Goal: Task Accomplishment & Management: Manage account settings

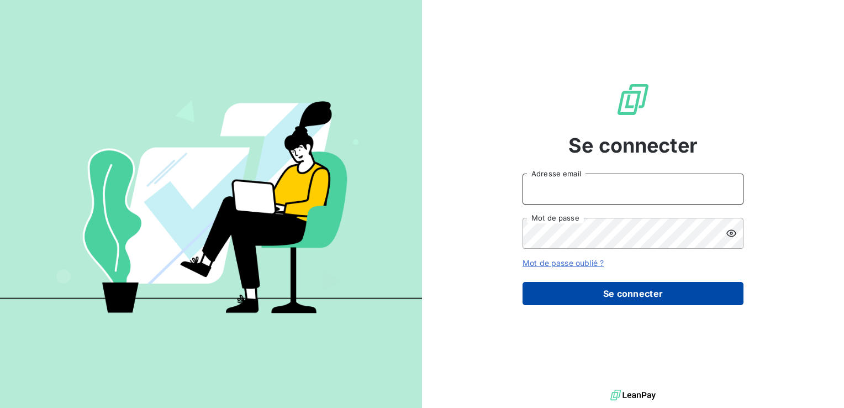
type input "[EMAIL_ADDRESS][DOMAIN_NAME]"
click at [646, 294] on button "Se connecter" at bounding box center [632, 293] width 221 height 23
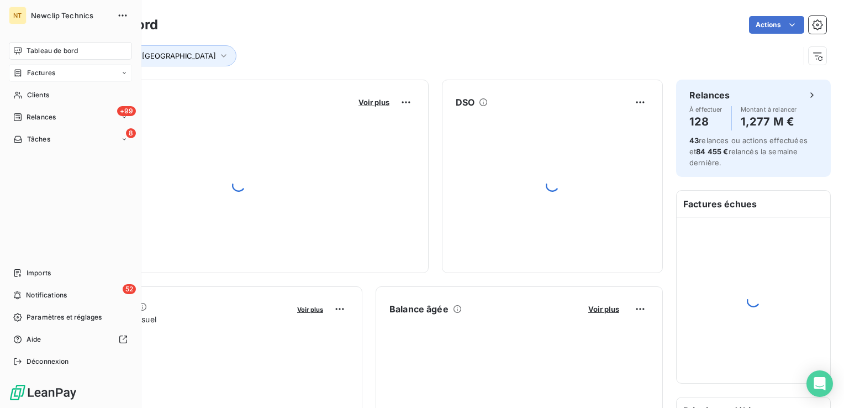
click at [27, 74] on span "Factures" at bounding box center [41, 73] width 28 height 10
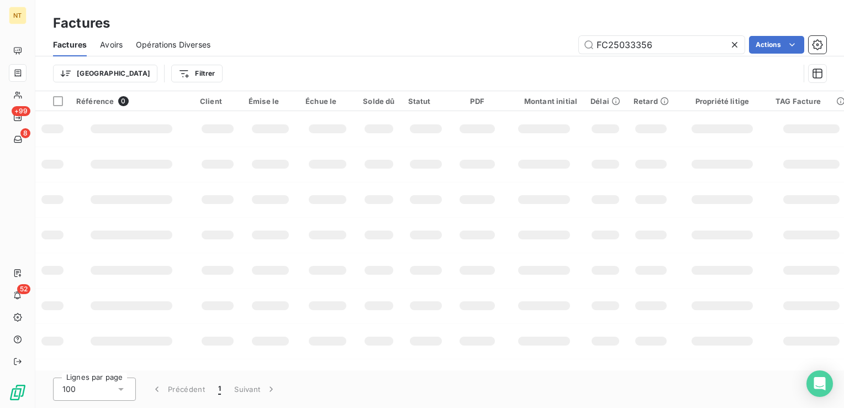
drag, startPoint x: 683, startPoint y: 44, endPoint x: 575, endPoint y: 39, distance: 107.8
click at [575, 39] on div "FC25033356 Actions" at bounding box center [525, 45] width 603 height 18
click at [599, 43] on input "FC25021240" at bounding box center [662, 45] width 166 height 18
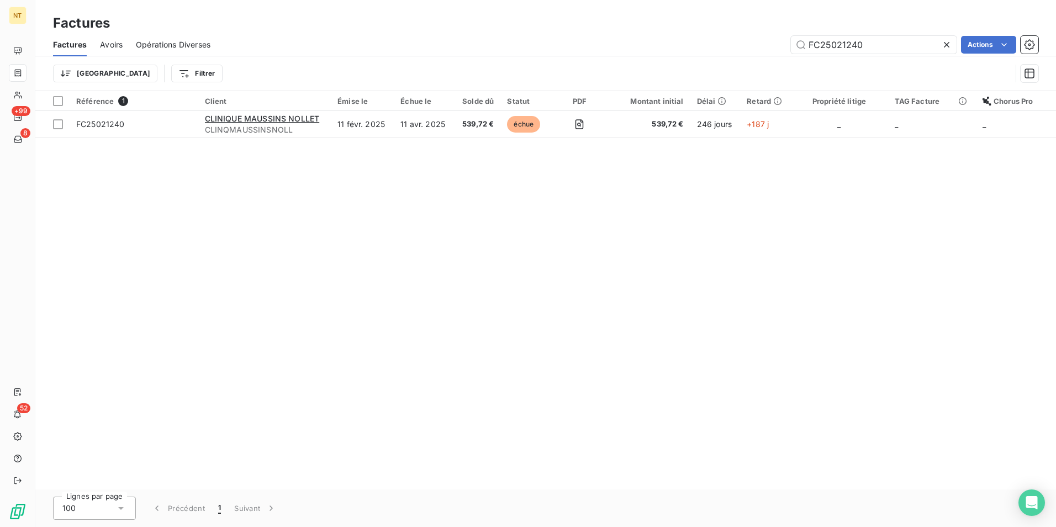
type input "FC25021240"
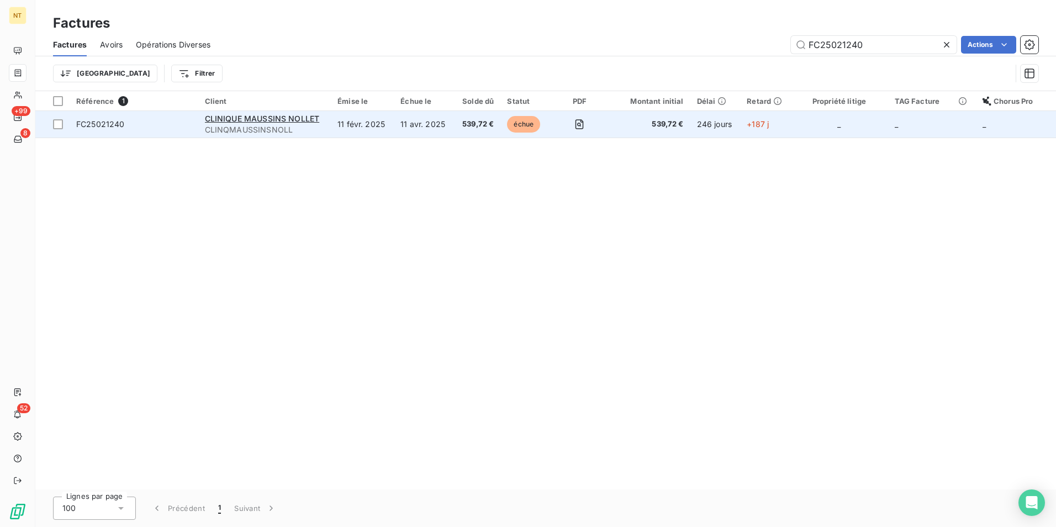
click at [597, 117] on td at bounding box center [580, 124] width 56 height 27
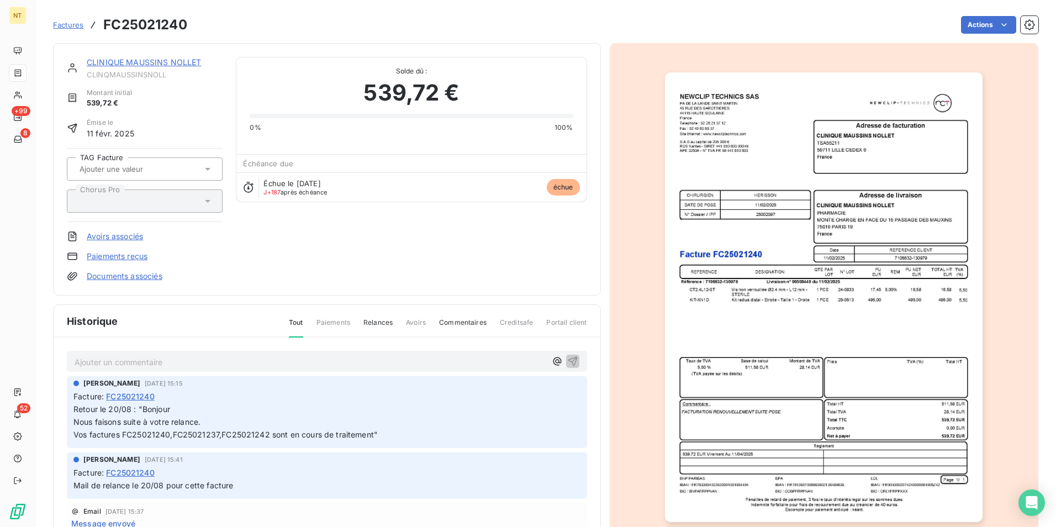
click at [188, 355] on p "Ajouter un commentaire ﻿" at bounding box center [311, 362] width 472 height 14
click at [168, 355] on p "Retour le" at bounding box center [311, 361] width 472 height 13
click at [140, 361] on span "Retour le 10/10 : "le paiement sera effectué la semaine prochaine"" at bounding box center [197, 360] width 244 height 9
click at [139, 361] on span "Retour le 10/10 : "le paiement sera effectué la semaine prochaine"" at bounding box center [197, 360] width 244 height 9
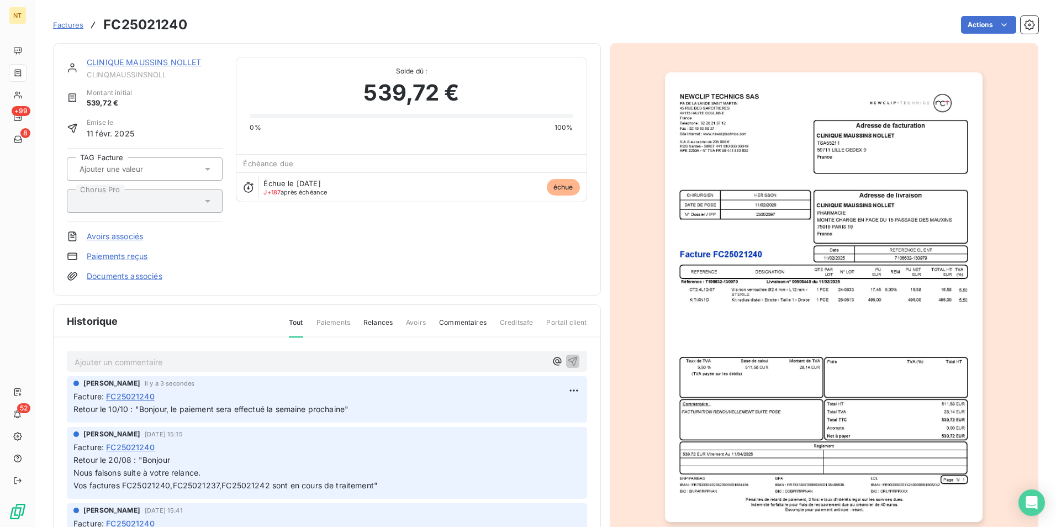
click at [244, 407] on span "Retour le 10/10 : "Bonjour, le paiement sera effectué la semaine prochaine"" at bounding box center [210, 408] width 275 height 9
click at [557, 390] on html "NT +99 8 52 Factures FC25021240 Actions CLINIQUE MAUSSINS NOLLET CLINQMAUSSINSN…" at bounding box center [528, 263] width 1056 height 527
click at [541, 407] on div "Supprimer" at bounding box center [535, 435] width 62 height 18
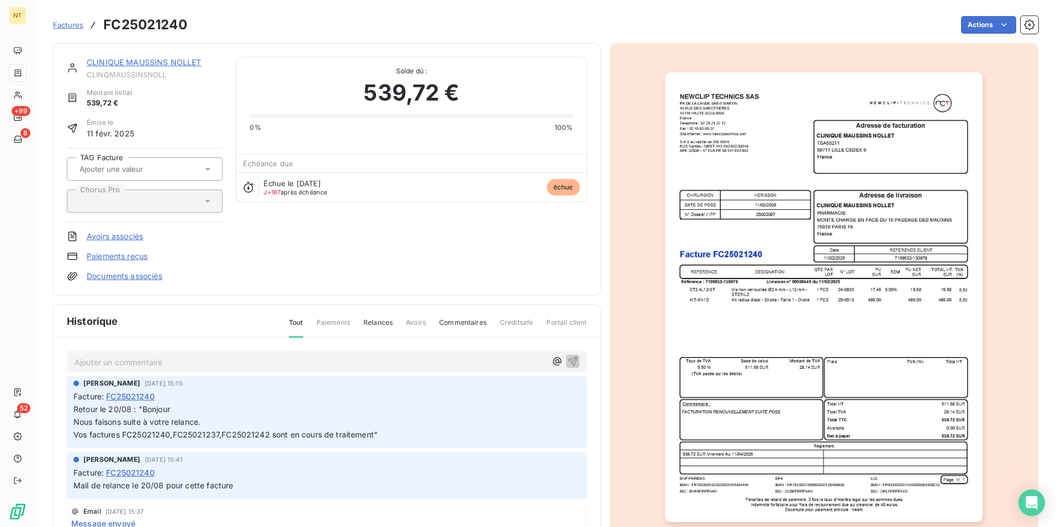
click at [244, 357] on p "Ajouter un commentaire ﻿" at bounding box center [311, 362] width 472 height 14
drag, startPoint x: 213, startPoint y: 363, endPoint x: 141, endPoint y: 364, distance: 72.4
click at [141, 364] on p "Retour le 10/10 : "Bonjour," at bounding box center [311, 361] width 472 height 13
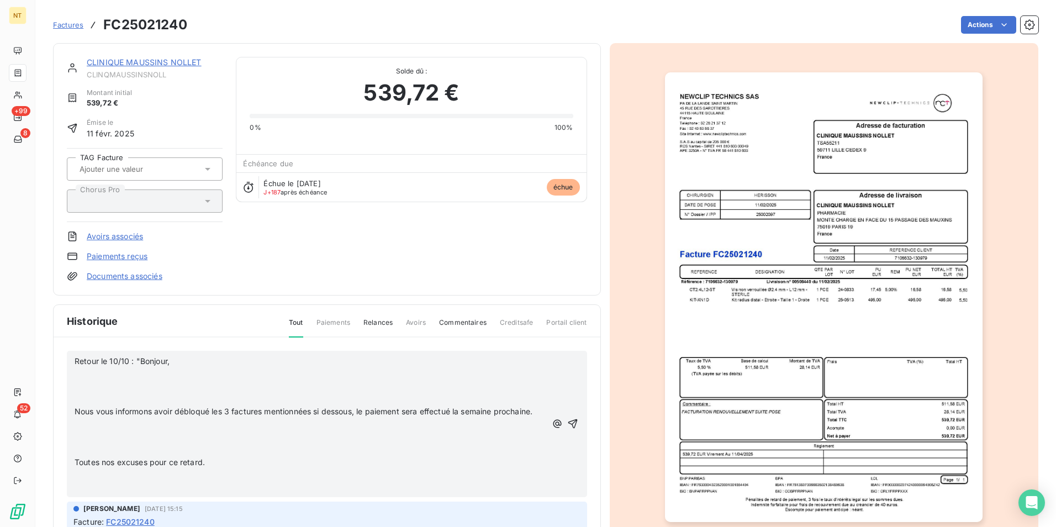
click at [73, 407] on div "Retour le 10/10 : "Bonjour, ﻿ ﻿ Nous vous informons avoir débloqué les 3 factur…" at bounding box center [327, 424] width 520 height 147
click at [75, 407] on span "Nous vous informons avoir débloqué les 3 factures mentionnées si dessous, le pa…" at bounding box center [304, 410] width 458 height 9
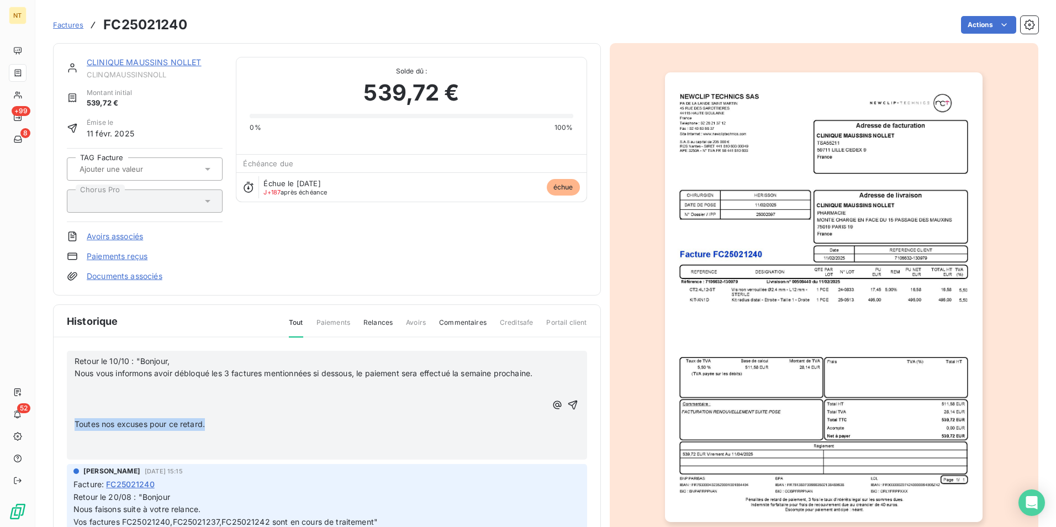
drag, startPoint x: 205, startPoint y: 434, endPoint x: 75, endPoint y: 443, distance: 131.2
click at [75, 407] on p "Toutes nos excuses pour ce retard." at bounding box center [311, 424] width 472 height 13
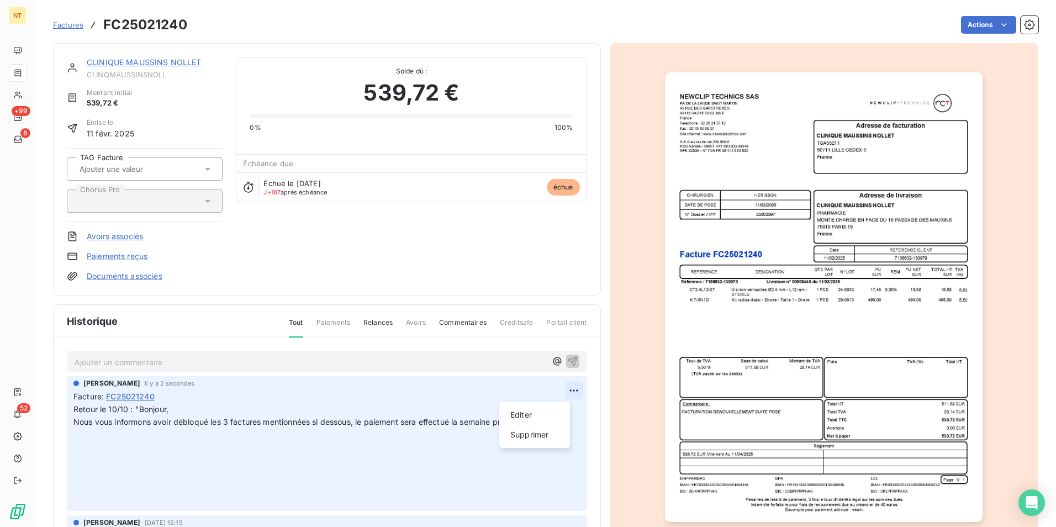
click at [557, 391] on html "NT +99 8 52 Factures FC25021240 Actions CLINIQUE MAUSSINS NOLLET CLINQMAUSSINSN…" at bounding box center [528, 263] width 1056 height 527
click at [248, 407] on html "NT +99 8 52 Factures FC25021240 Actions CLINIQUE MAUSSINS NOLLET CLINQMAUSSINSN…" at bounding box center [528, 263] width 1056 height 527
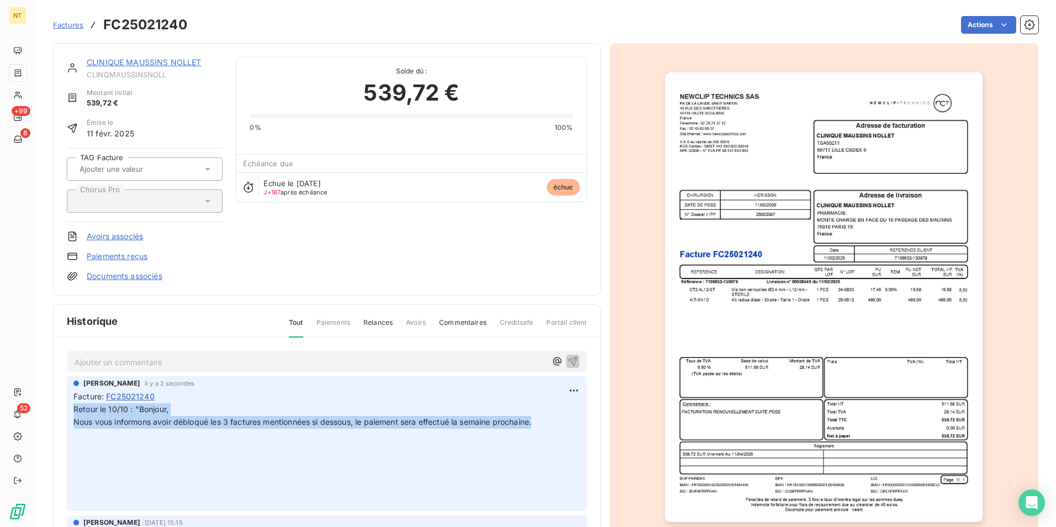
drag, startPoint x: 73, startPoint y: 409, endPoint x: 538, endPoint y: 424, distance: 465.3
click at [538, 407] on p "Retour le 10/10 : "Bonjour, Nous vous informons avoir débloqué les 3 factures m…" at bounding box center [326, 453] width 507 height 101
copy p "Retour le 10/10 : "Bonjour, Nous vous informons avoir débloqué les 3 factures m…"
click at [565, 393] on html "NT +99 8 52 Factures FC25021240 Actions CLINIQUE MAUSSINS NOLLET CLINQMAUSSINSN…" at bounding box center [528, 263] width 1056 height 527
click at [551, 407] on div "Supprimer" at bounding box center [535, 435] width 62 height 18
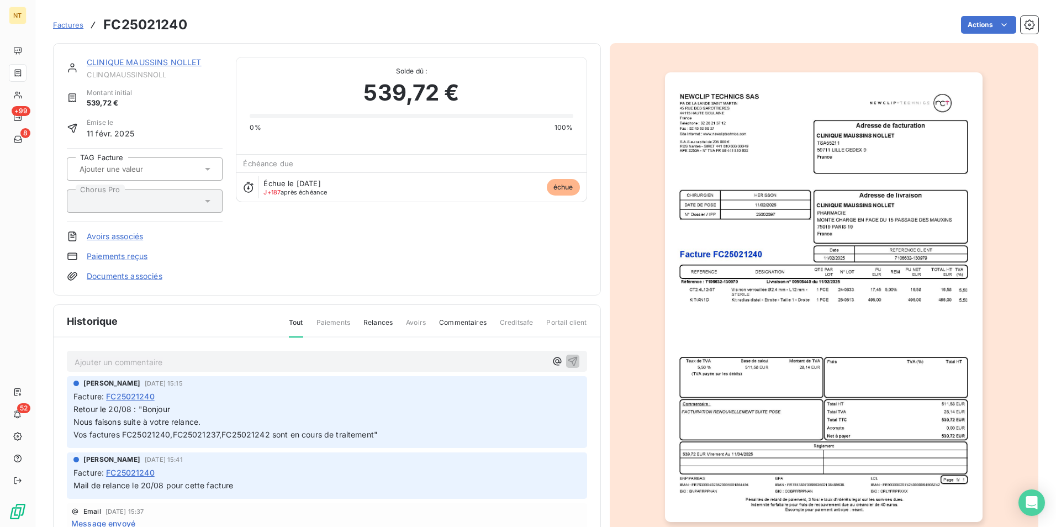
click at [225, 361] on p "Ajouter un commentaire ﻿" at bounding box center [311, 362] width 472 height 14
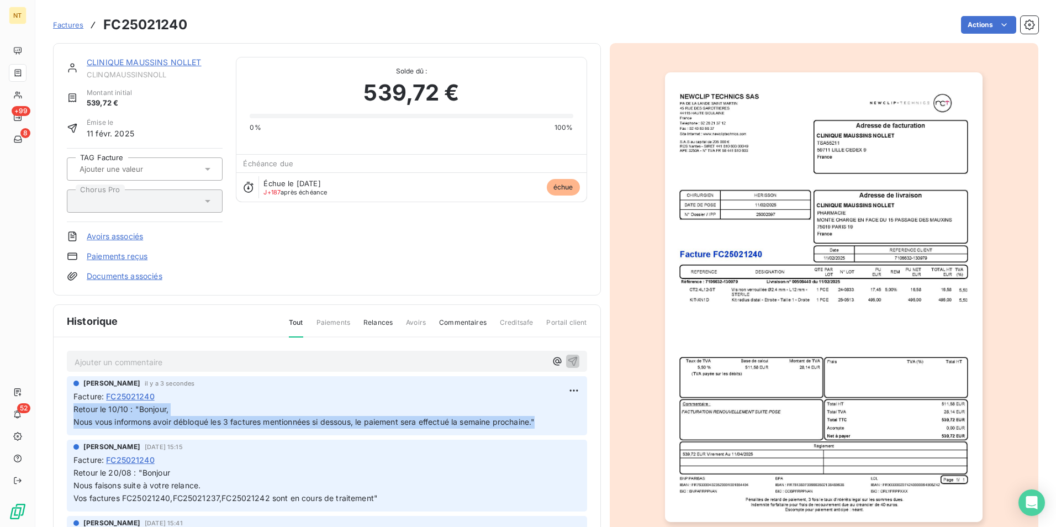
drag, startPoint x: 73, startPoint y: 410, endPoint x: 556, endPoint y: 435, distance: 483.3
click at [556, 407] on div "[PERSON_NAME] il y a 3 secondes Facture : FC25021240 Retour le 10/10 : "Bonjour…" at bounding box center [327, 405] width 520 height 59
copy p "Retour le 10/10 : "Bonjour, Nous vous informons avoir débloqué les 3 factures m…"
click at [843, 19] on html "NT +99 8 52 Factures FC25021240 Actions CLINIQUE MAUSSINS NOLLET CLINQMAUSSINSN…" at bounding box center [528, 263] width 1056 height 527
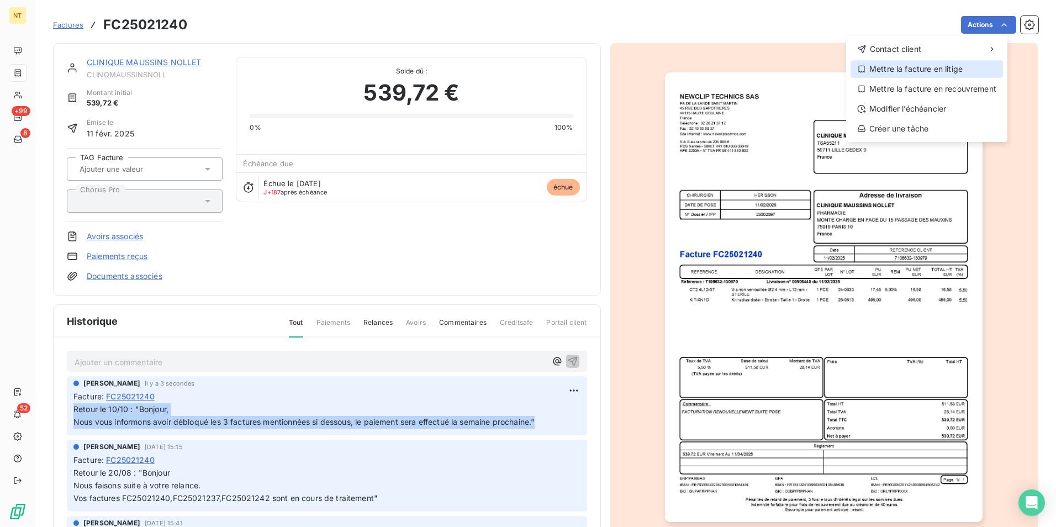
click at [843, 66] on div "Mettre la facture en litige" at bounding box center [927, 69] width 152 height 18
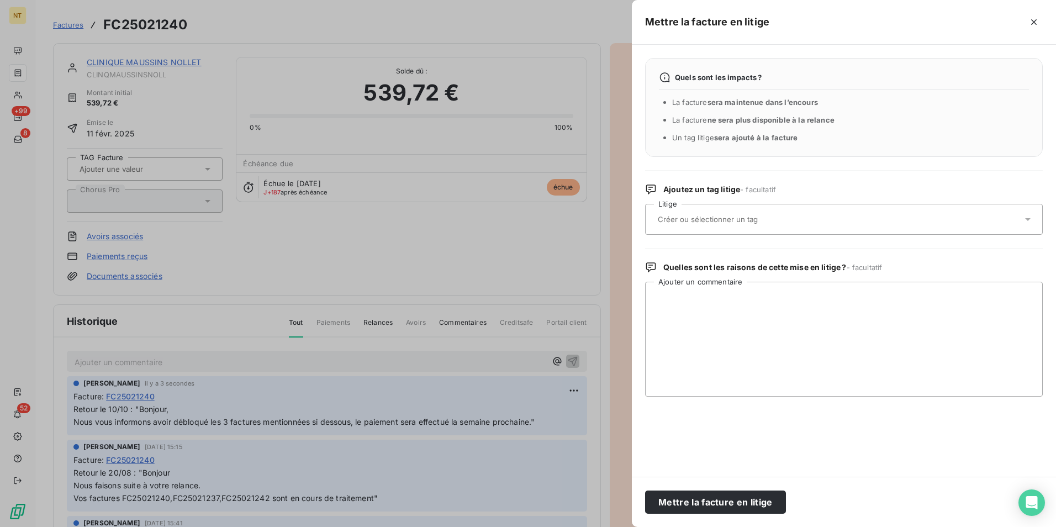
click at [782, 221] on input "text" at bounding box center [737, 219] width 161 height 10
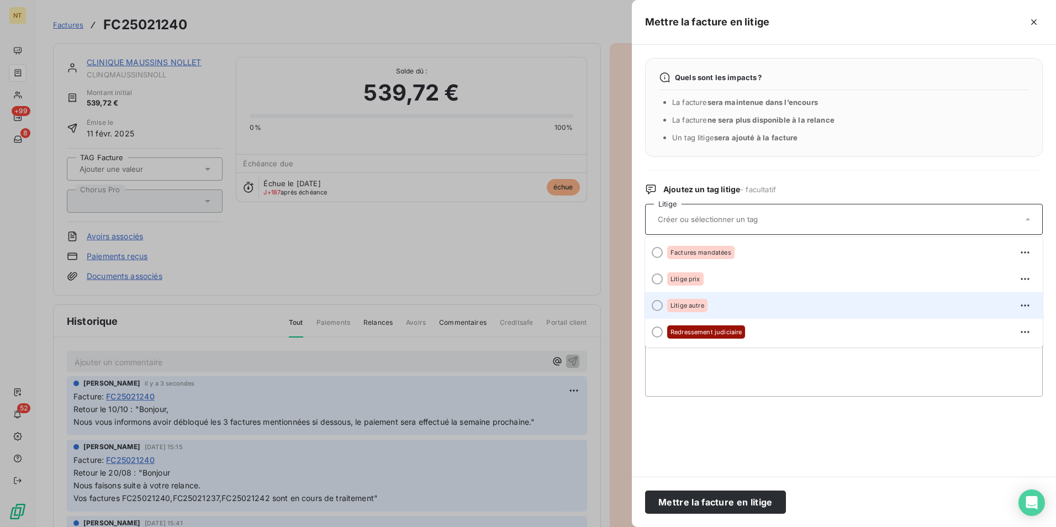
click at [791, 302] on div "Litige autre" at bounding box center [850, 306] width 367 height 18
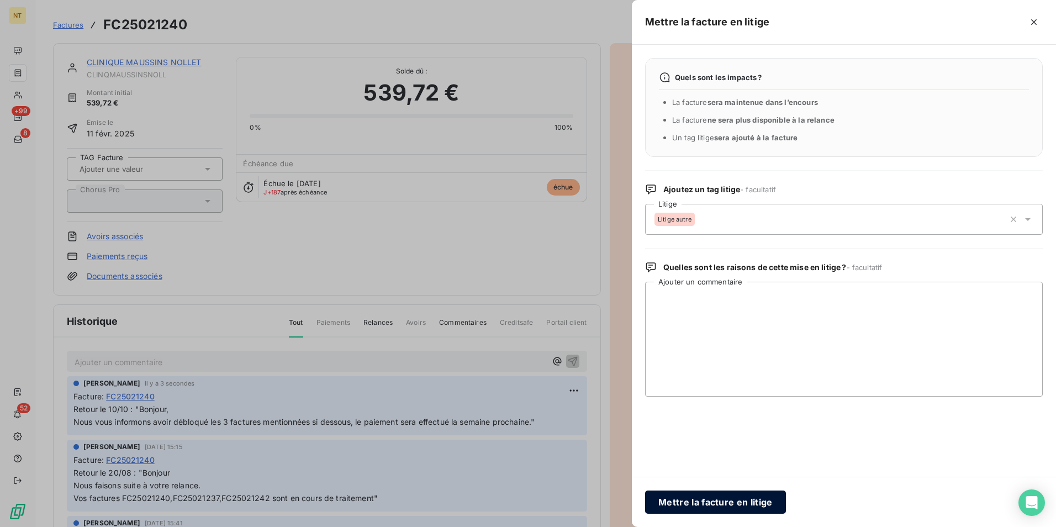
click at [738, 407] on button "Mettre la facture en litige" at bounding box center [715, 501] width 141 height 23
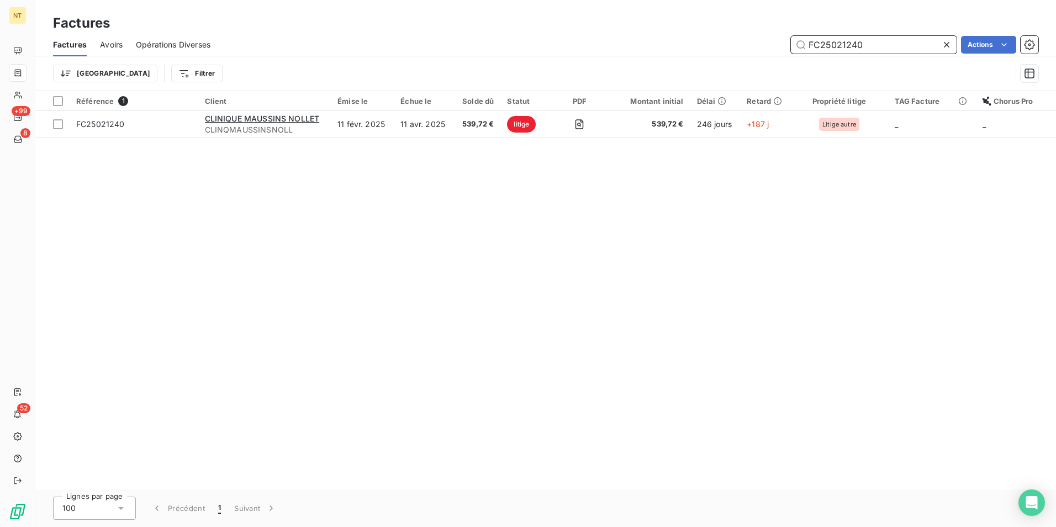
drag, startPoint x: 883, startPoint y: 45, endPoint x: 773, endPoint y: 50, distance: 110.0
click at [773, 50] on div "FC25021240 Actions" at bounding box center [631, 45] width 815 height 18
paste input "37"
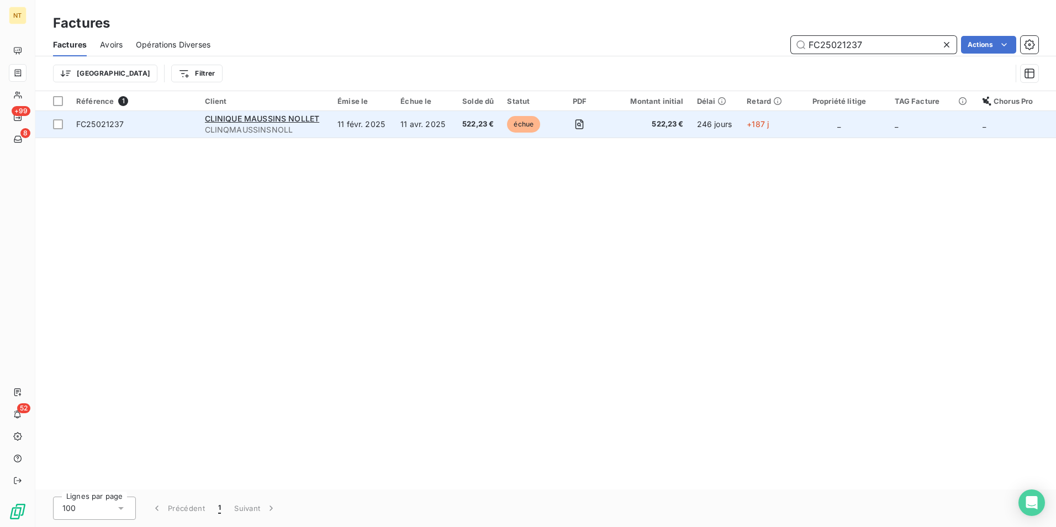
type input "FC25021237"
click at [605, 120] on td at bounding box center [580, 124] width 56 height 27
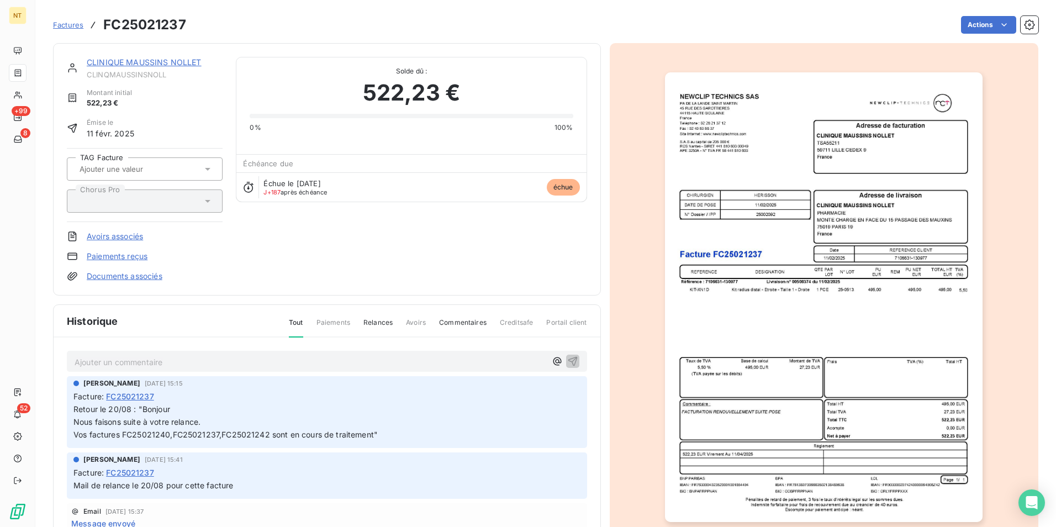
click at [146, 367] on p "Ajouter un commentaire ﻿" at bounding box center [311, 362] width 472 height 14
drag, startPoint x: 148, startPoint y: 360, endPoint x: 46, endPoint y: 362, distance: 101.6
click at [46, 362] on section "Factures FC25021237 Actions CLINIQUE MAUSSINS NOLLET CLINQMAUSSINSNOLL Montant …" at bounding box center [545, 263] width 1021 height 527
click at [194, 361] on p "Retour le 10/10: "" at bounding box center [311, 361] width 472 height 13
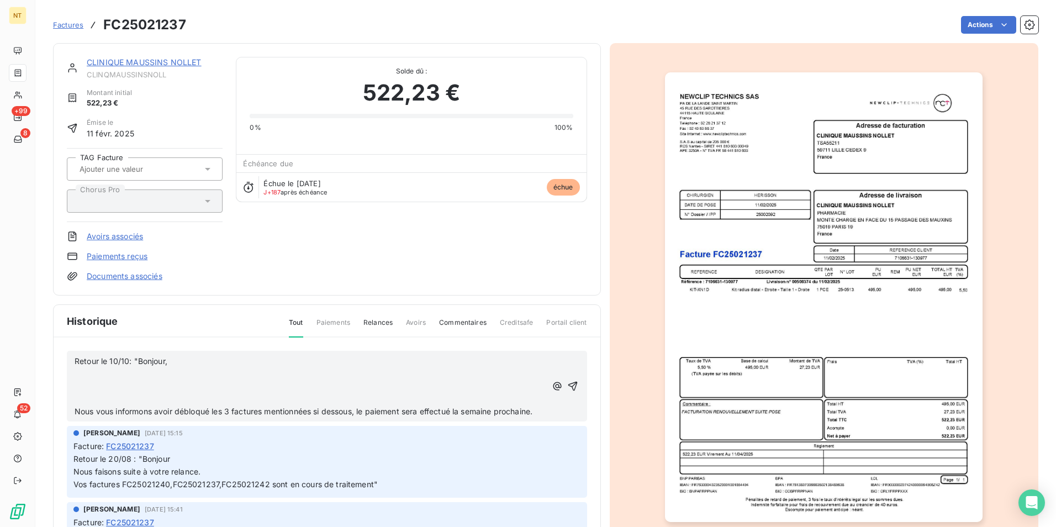
click at [76, 407] on span "Nous vous informons avoir débloqué les 3 factures mentionnées si dessous, le pa…" at bounding box center [304, 410] width 458 height 9
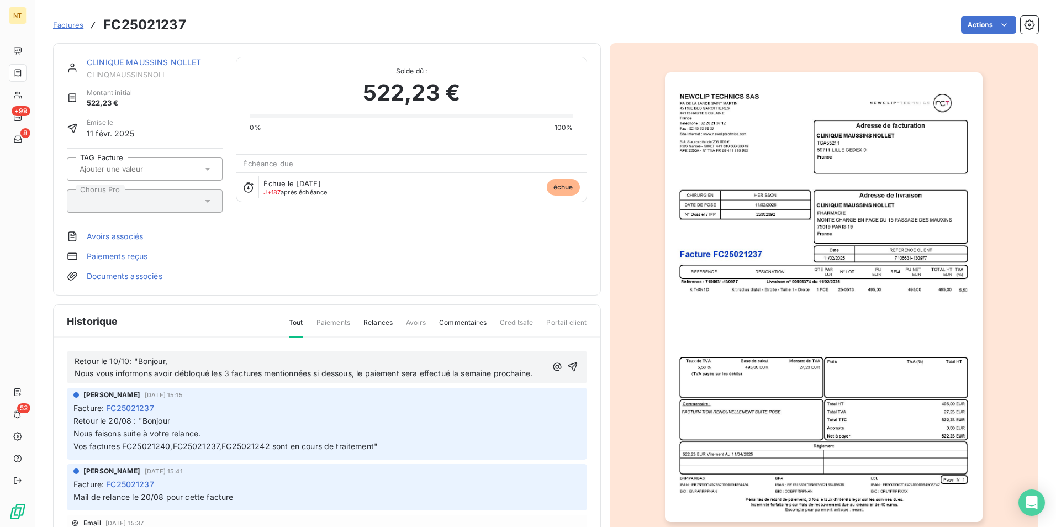
click at [162, 380] on p "Nous vous informons avoir débloqué les 3 factures mentionnées si dessous, le pa…" at bounding box center [311, 373] width 472 height 13
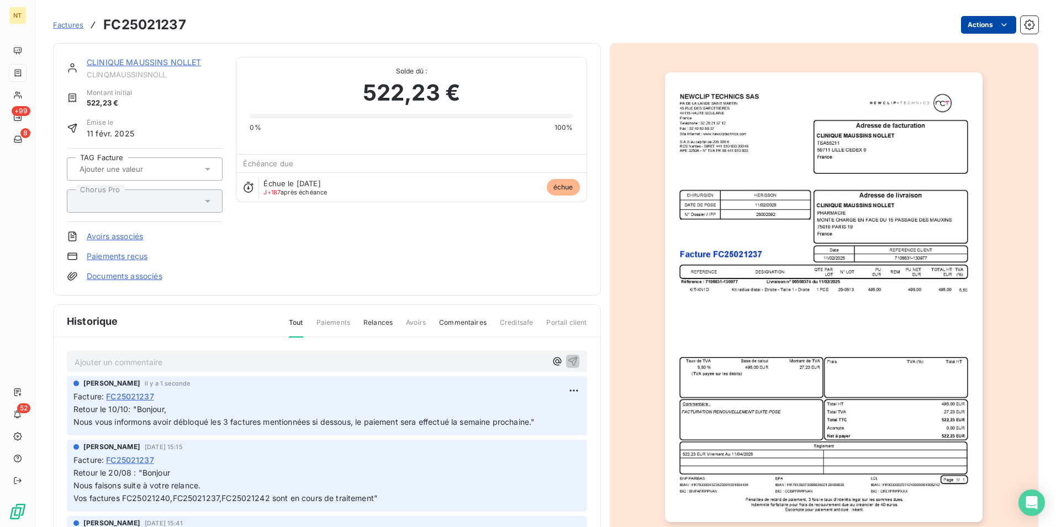
click at [843, 26] on html "NT +99 8 52 Factures FC25021237 Actions CLINIQUE MAUSSINS NOLLET CLINQMAUSSINSN…" at bounding box center [528, 263] width 1056 height 527
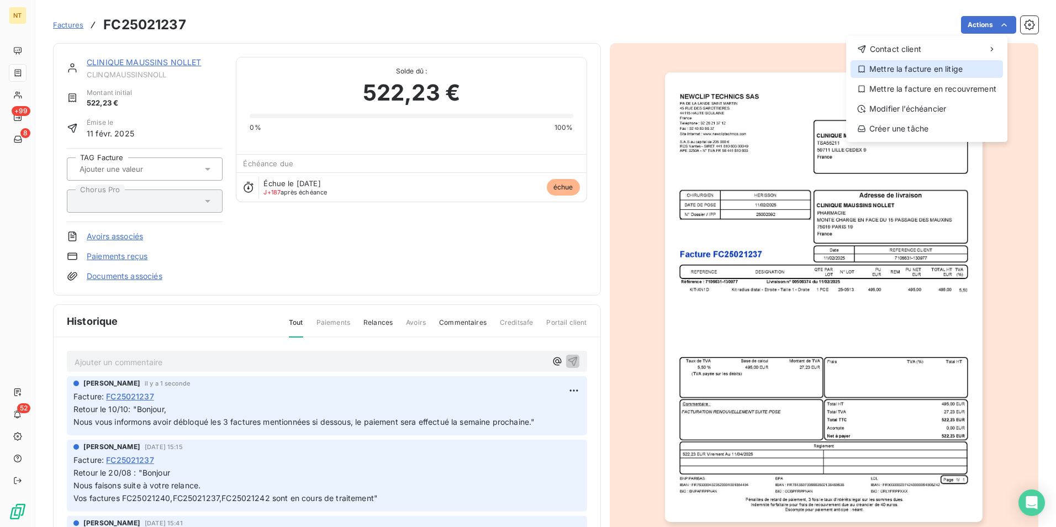
click at [843, 67] on div "Mettre la facture en litige" at bounding box center [927, 69] width 152 height 18
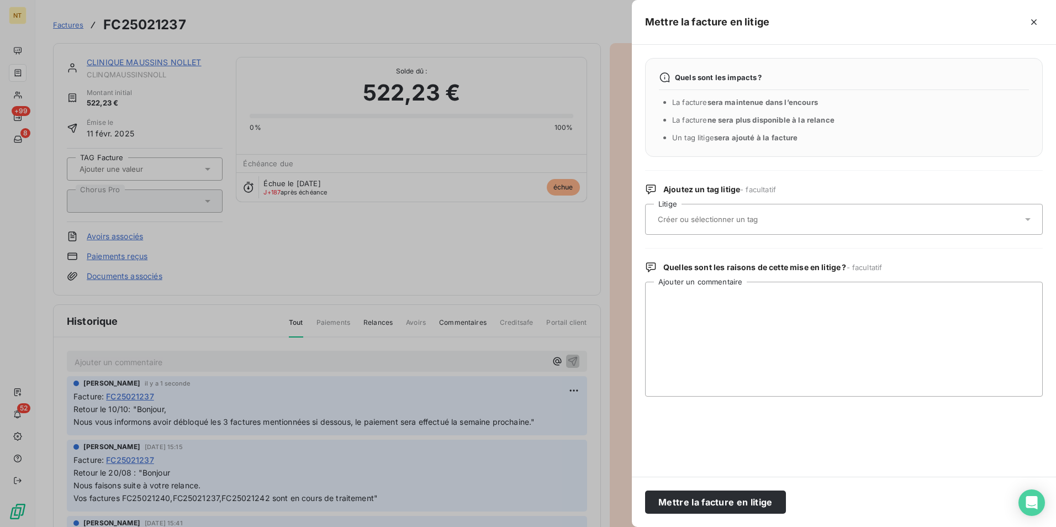
click at [843, 218] on div at bounding box center [838, 219] width 368 height 23
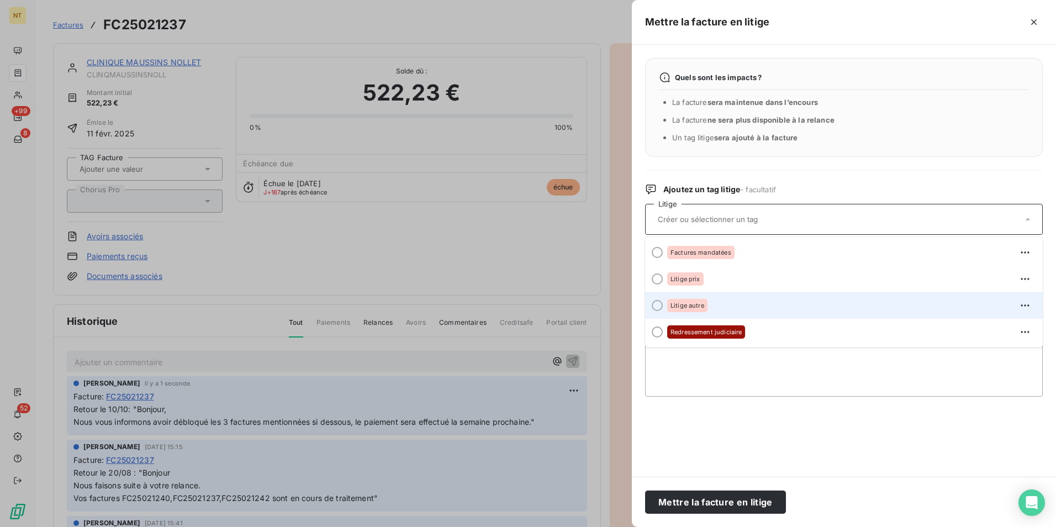
click at [752, 305] on div "Litige autre" at bounding box center [850, 306] width 367 height 18
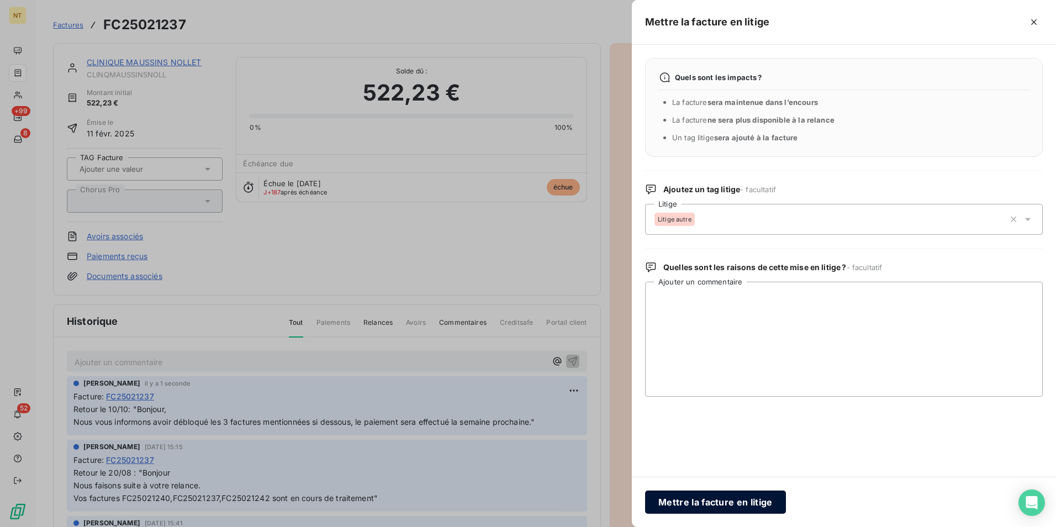
click at [745, 407] on button "Mettre la facture en litige" at bounding box center [715, 501] width 141 height 23
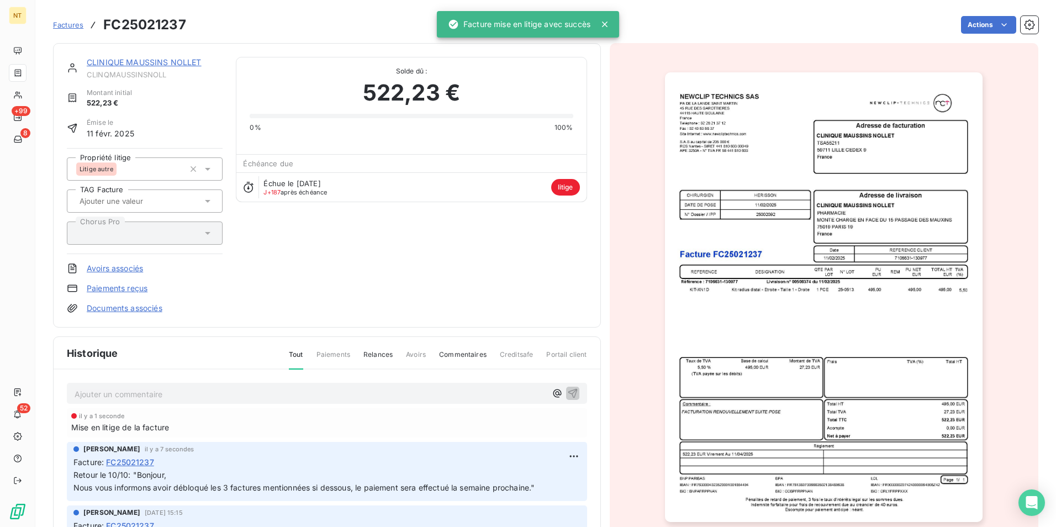
click at [71, 22] on span "Factures" at bounding box center [68, 24] width 30 height 9
